Goal: Navigation & Orientation: Find specific page/section

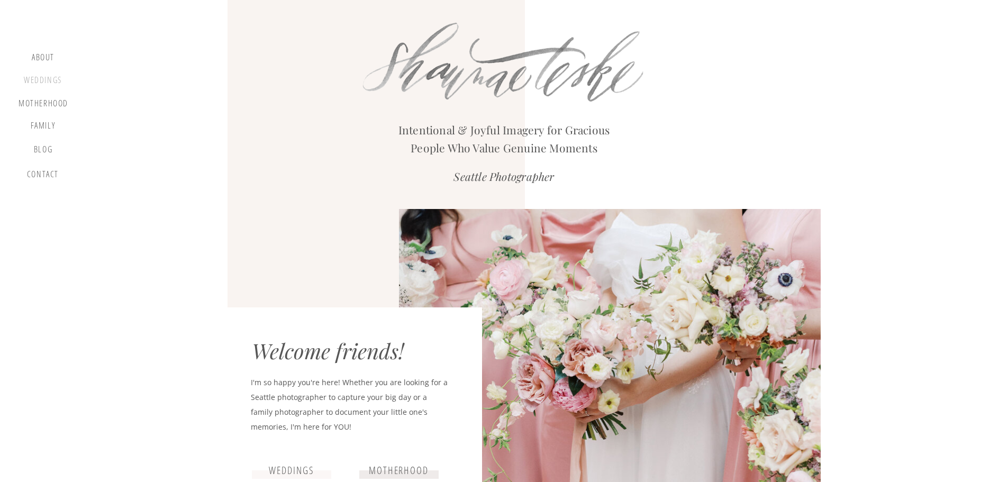
click at [37, 85] on div "Weddings" at bounding box center [43, 81] width 40 height 13
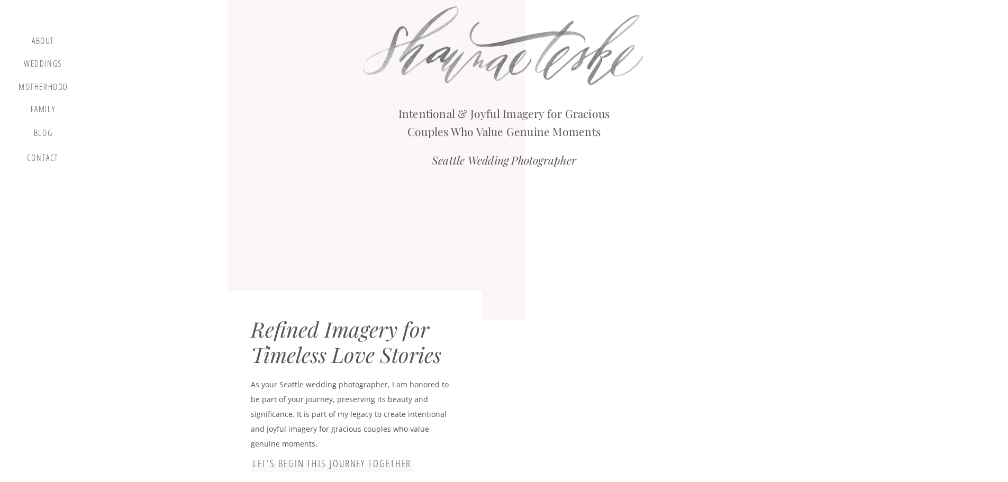
scroll to position [13, 0]
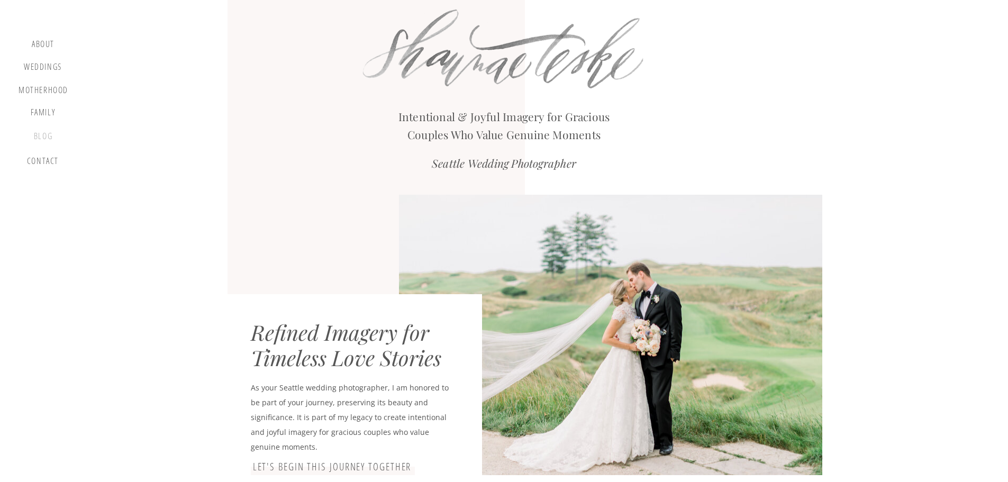
click at [48, 139] on div "blog" at bounding box center [43, 138] width 31 height 15
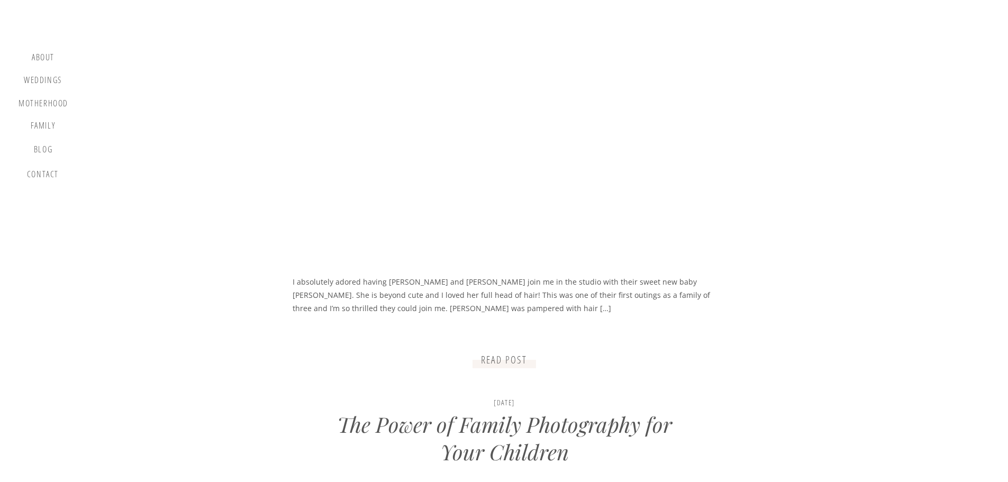
scroll to position [648, 0]
